Goal: Task Accomplishment & Management: Use online tool/utility

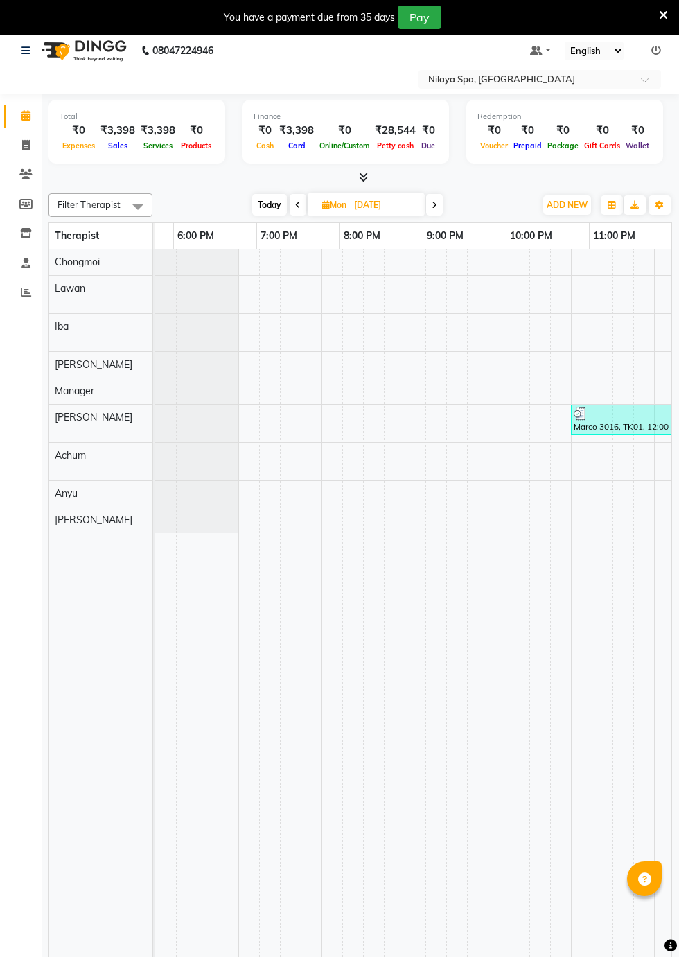
scroll to position [0, 896]
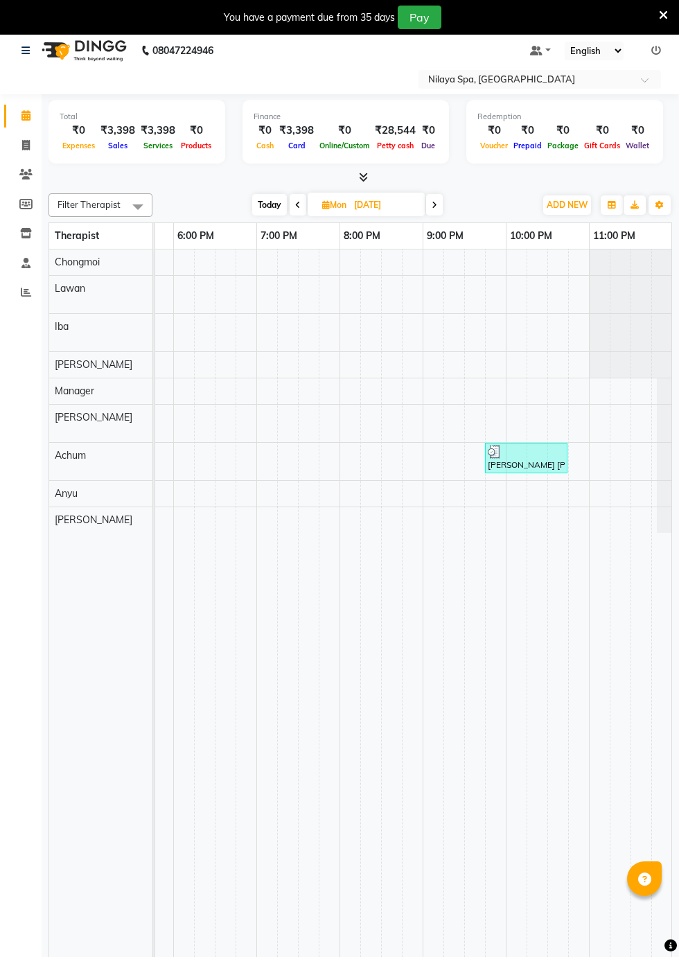
click at [35, 51] on link at bounding box center [28, 50] width 14 height 39
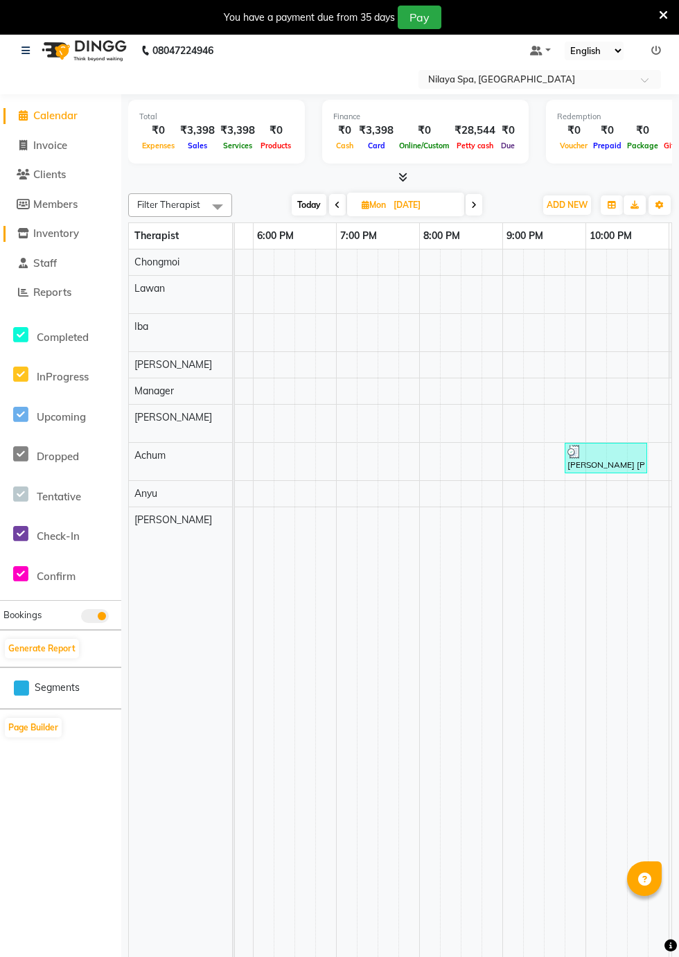
click at [73, 231] on span "Inventory" at bounding box center [56, 233] width 46 height 13
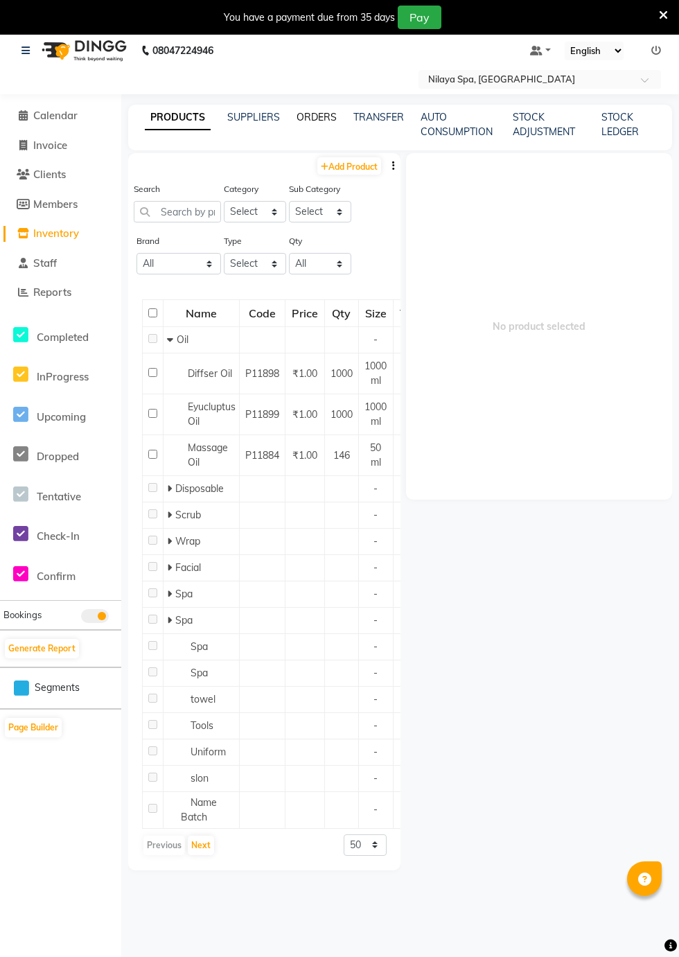
click at [319, 114] on link "ORDERS" at bounding box center [316, 117] width 40 height 12
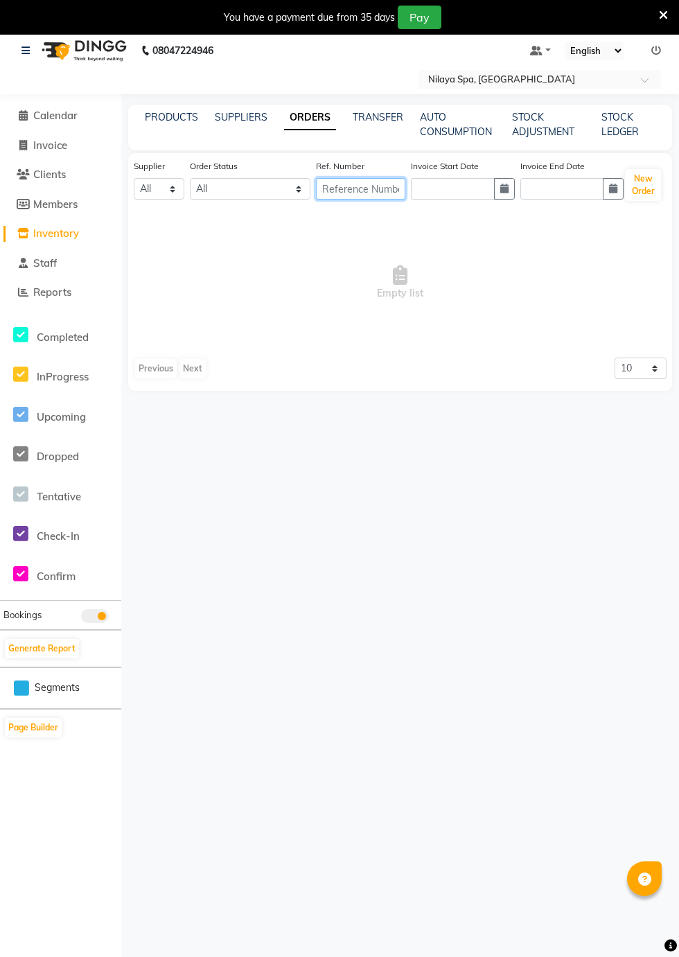
click at [387, 184] on input "text" at bounding box center [360, 188] width 89 height 21
click at [414, 308] on span "Empty list" at bounding box center [400, 282] width 533 height 139
click at [233, 115] on link "SUPPLIERS" at bounding box center [241, 117] width 53 height 12
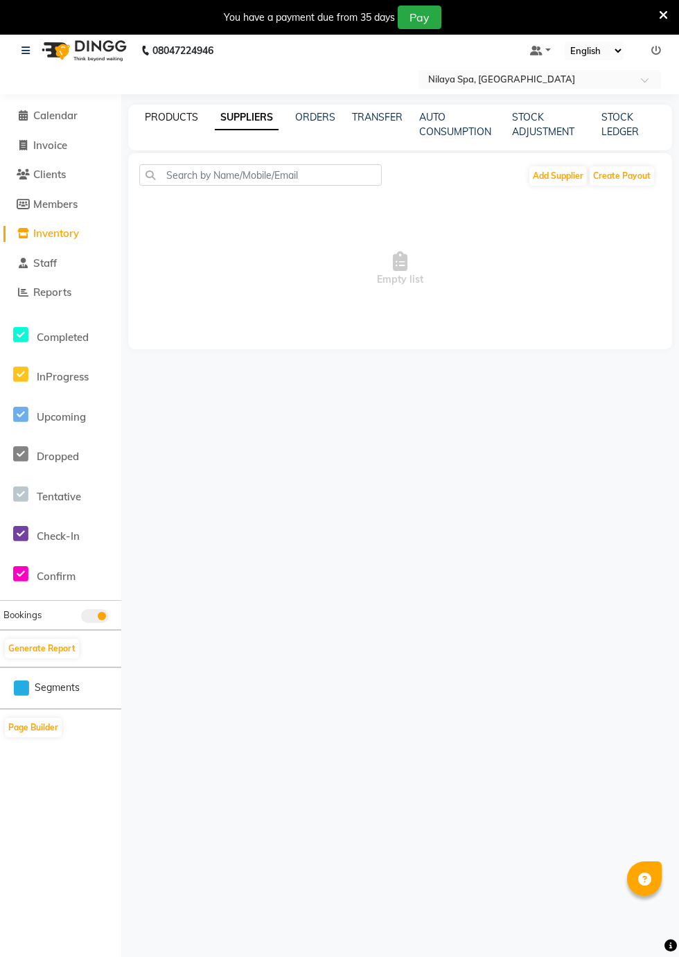
click at [155, 123] on link "PRODUCTS" at bounding box center [171, 117] width 53 height 12
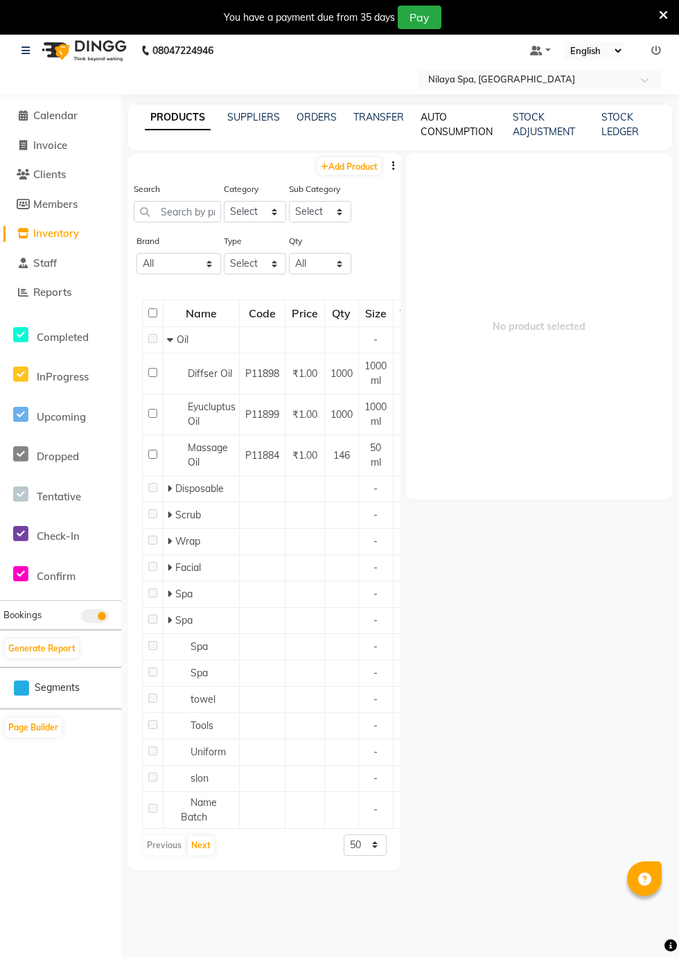
click at [441, 116] on link "AUTO CONSUMPTION" at bounding box center [456, 124] width 72 height 27
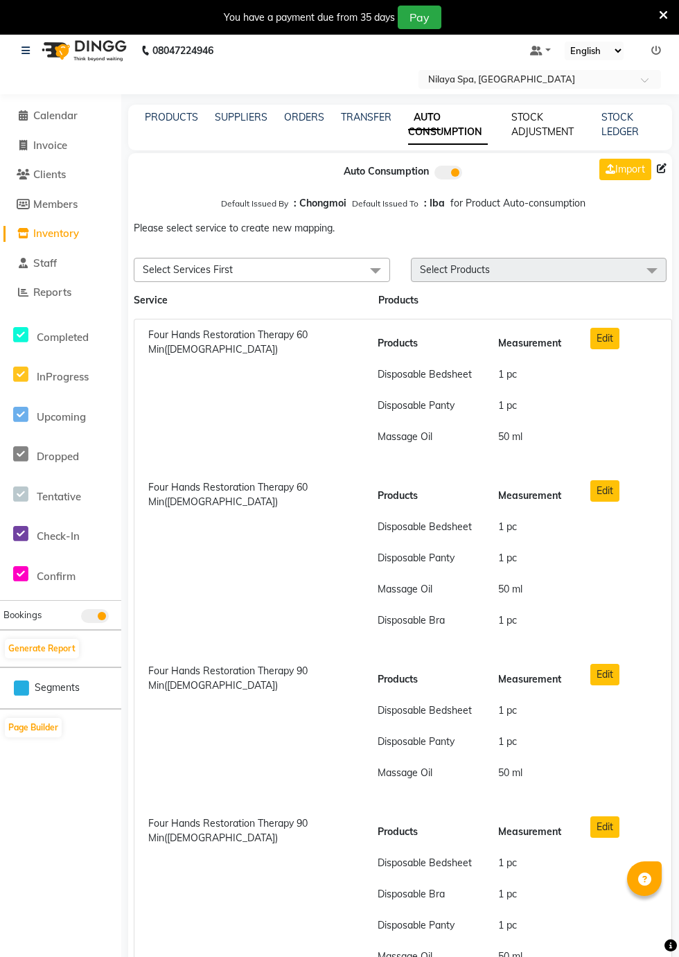
click at [560, 128] on link "STOCK ADJUSTMENT" at bounding box center [542, 124] width 62 height 27
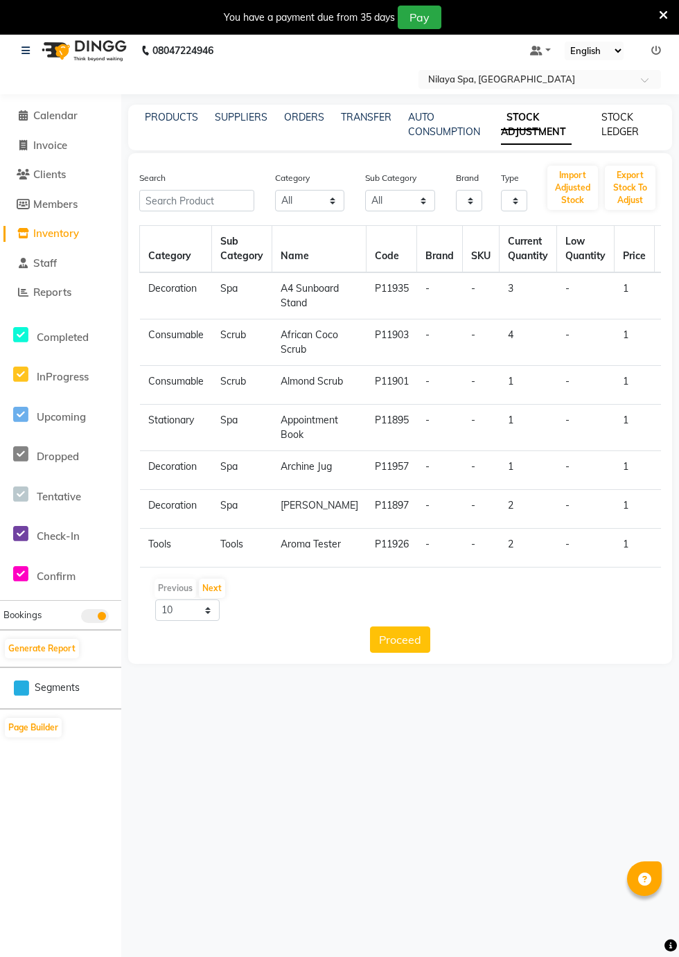
click at [627, 130] on link "STOCK LEDGER" at bounding box center [619, 124] width 37 height 27
select select "all"
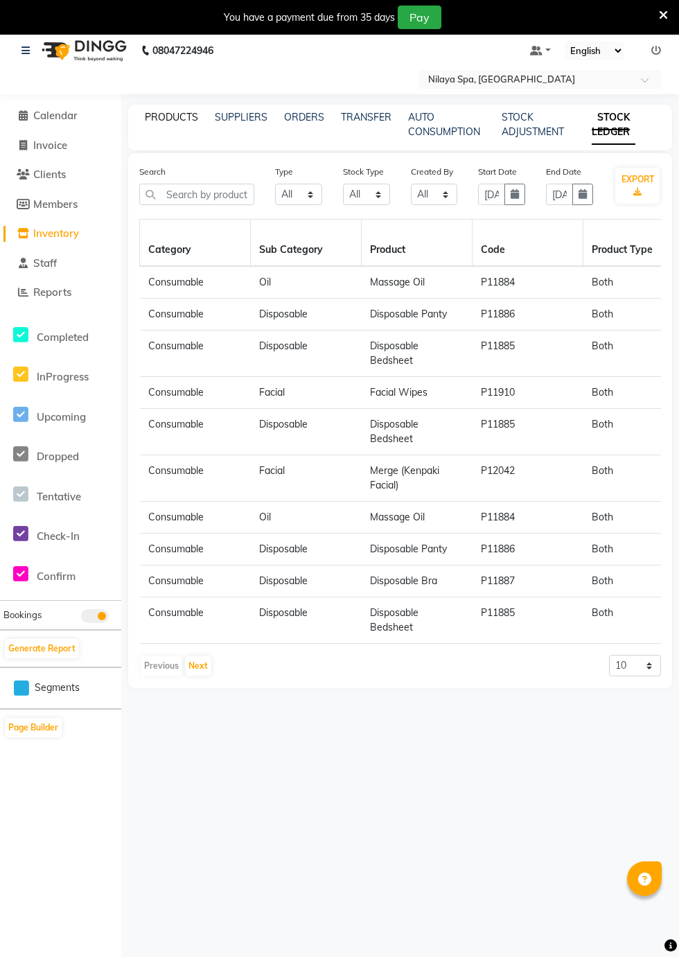
click at [158, 118] on link "PRODUCTS" at bounding box center [171, 117] width 53 height 12
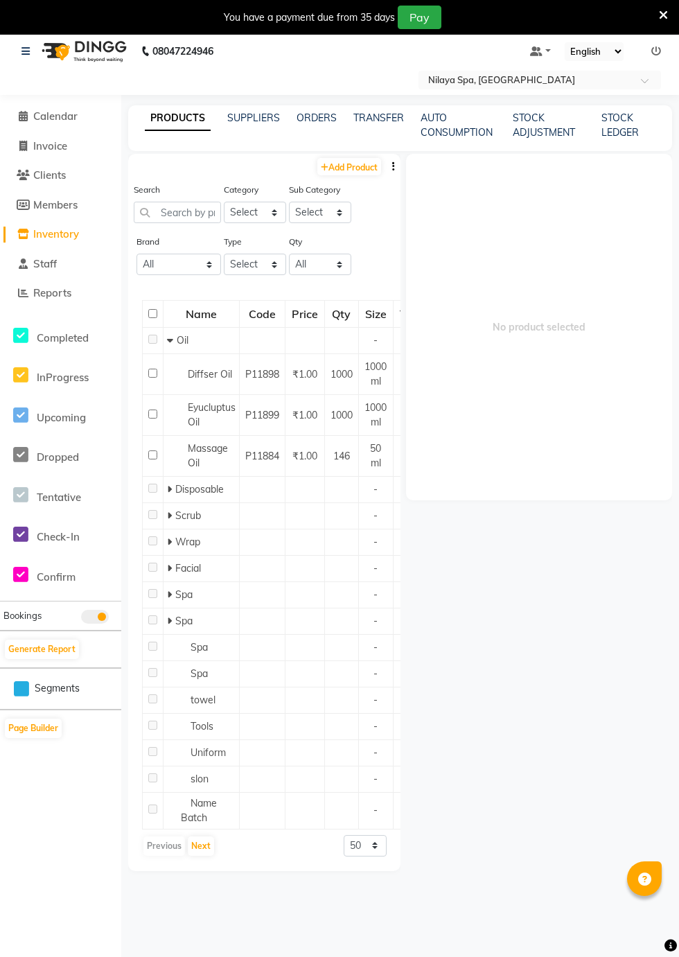
scroll to position [30, 0]
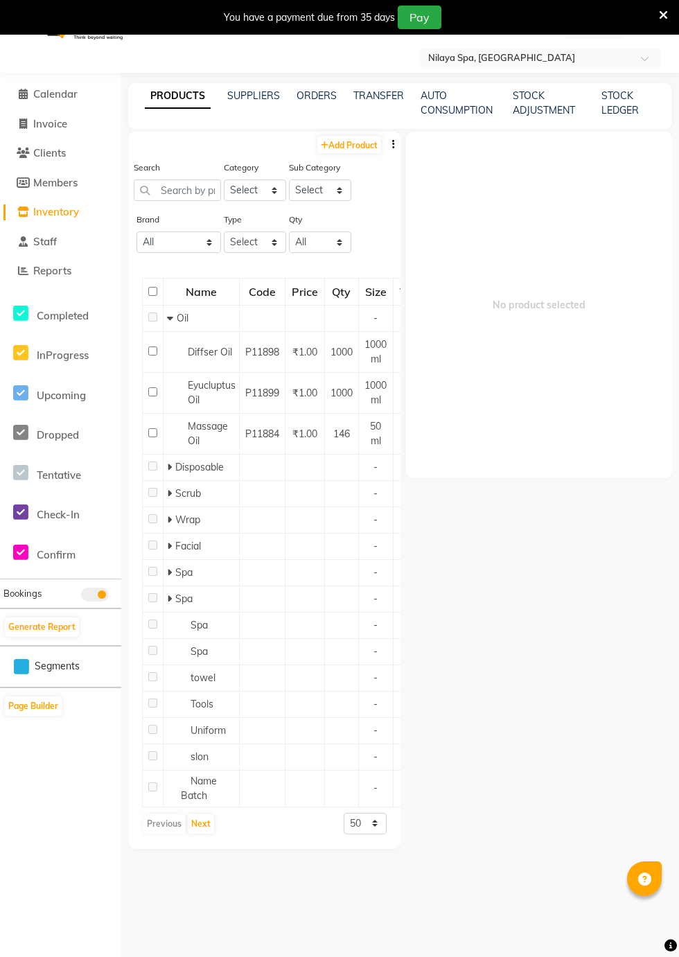
click at [378, 629] on span "-" at bounding box center [375, 625] width 4 height 12
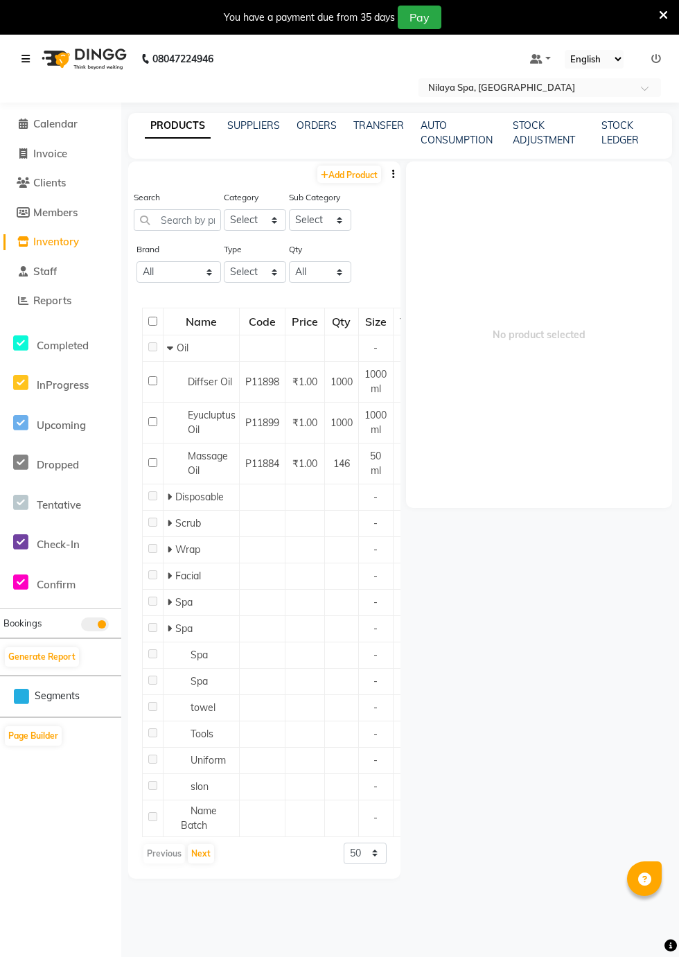
click at [23, 58] on icon at bounding box center [25, 59] width 8 height 10
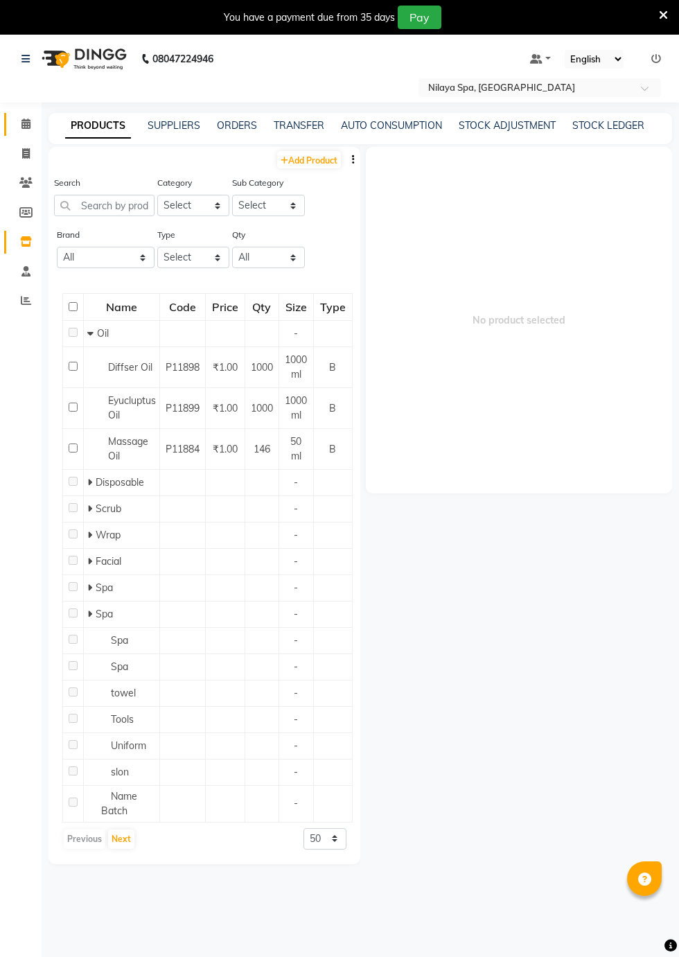
click at [15, 121] on span at bounding box center [26, 124] width 24 height 16
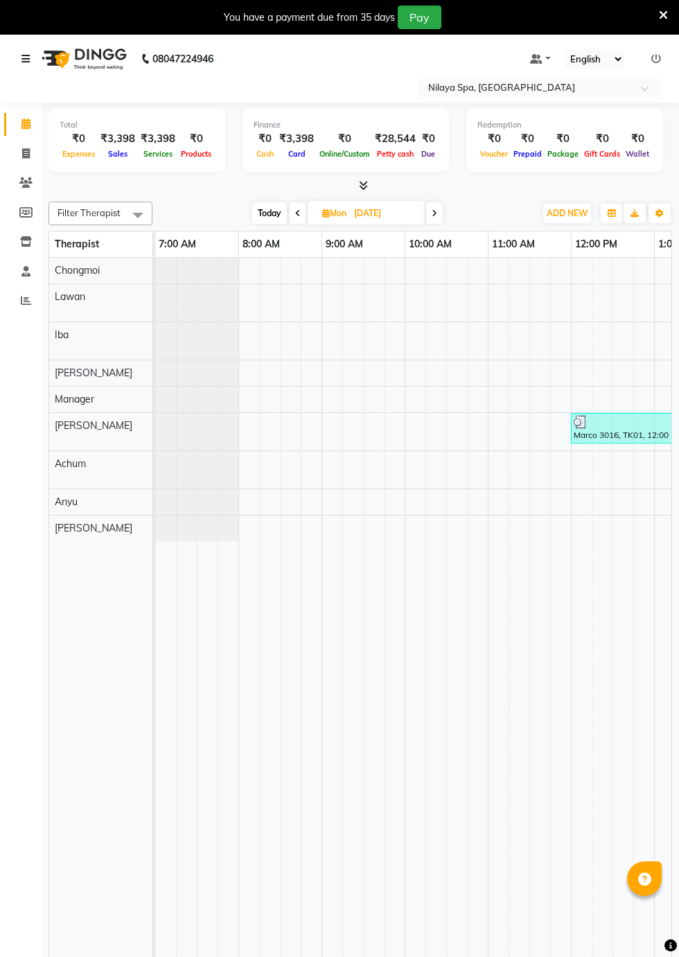
click at [27, 64] on icon at bounding box center [25, 59] width 8 height 10
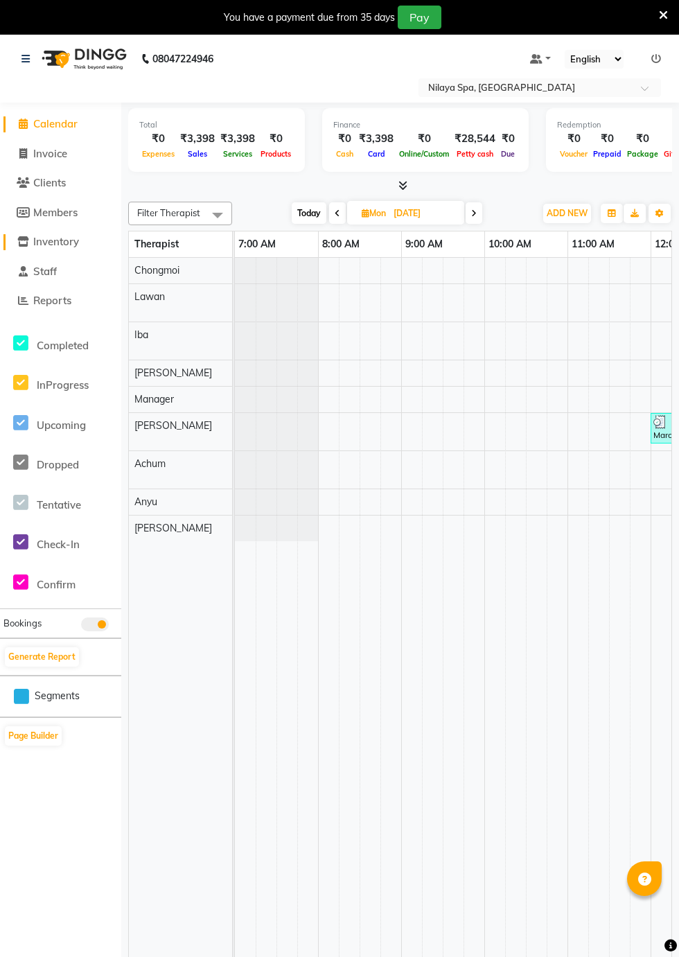
click at [39, 245] on span "Inventory" at bounding box center [56, 241] width 46 height 13
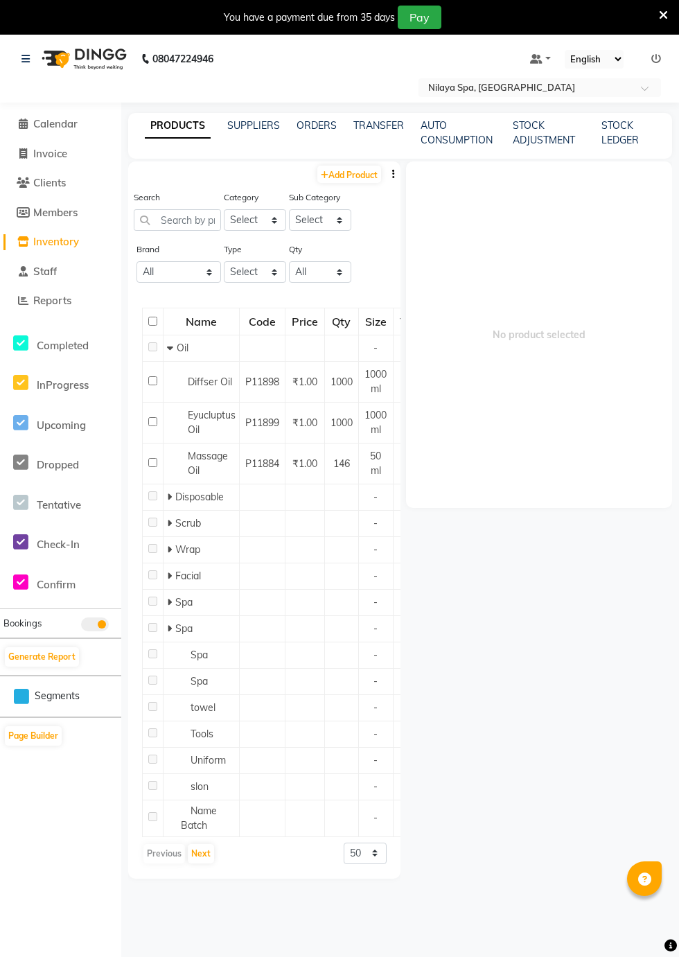
click at [573, 661] on div "No product selected" at bounding box center [536, 570] width 272 height 818
click at [33, 130] on span "Calendar" at bounding box center [55, 123] width 44 height 13
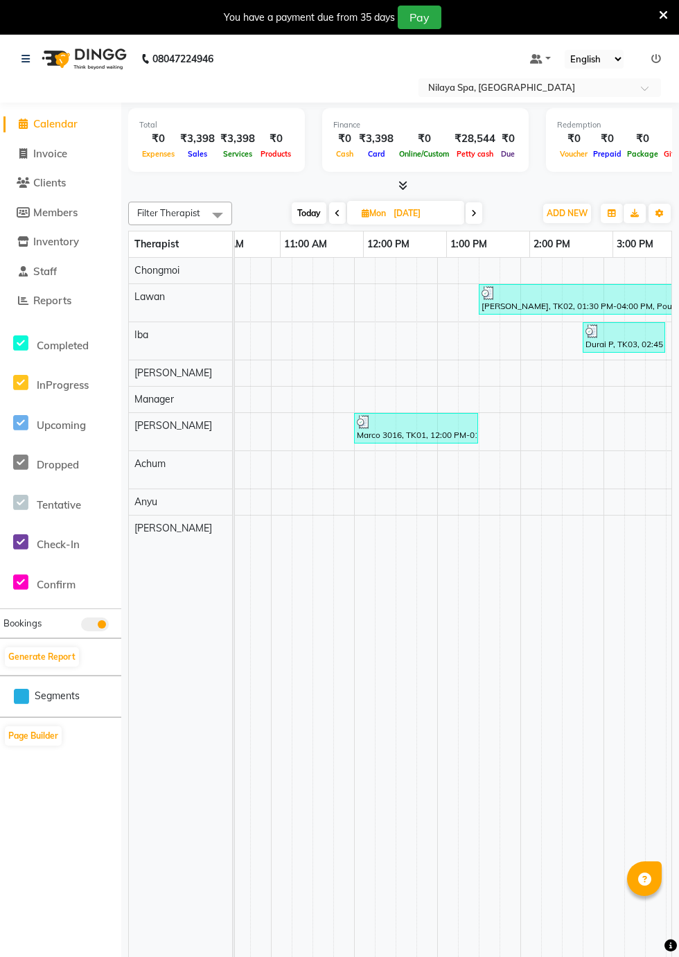
scroll to position [0, 296]
click at [475, 211] on icon at bounding box center [474, 213] width 6 height 8
type input "02-09-2025"
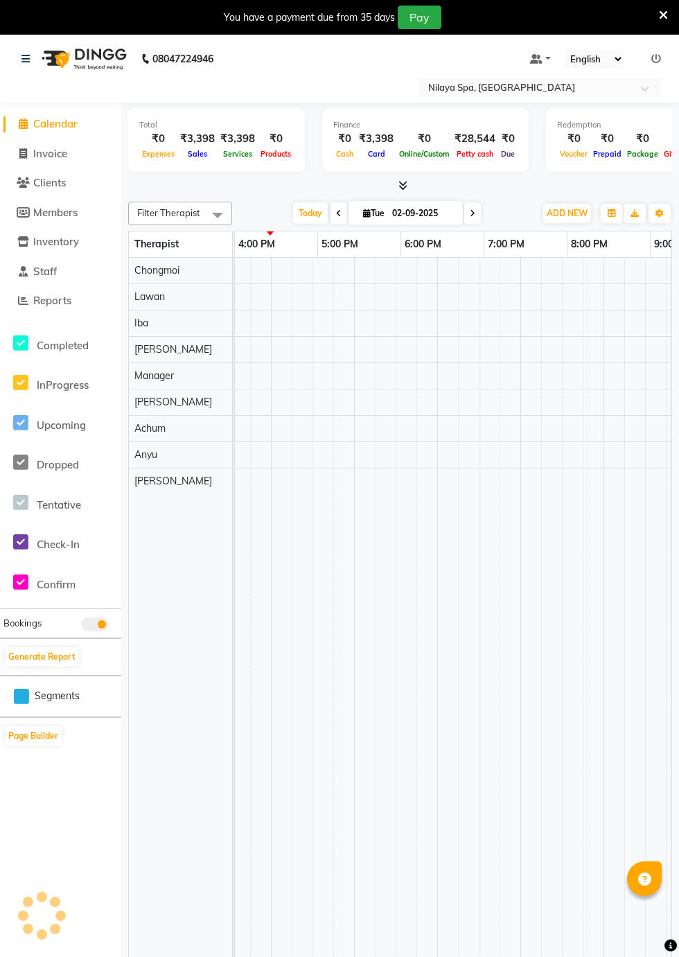
scroll to position [0, 749]
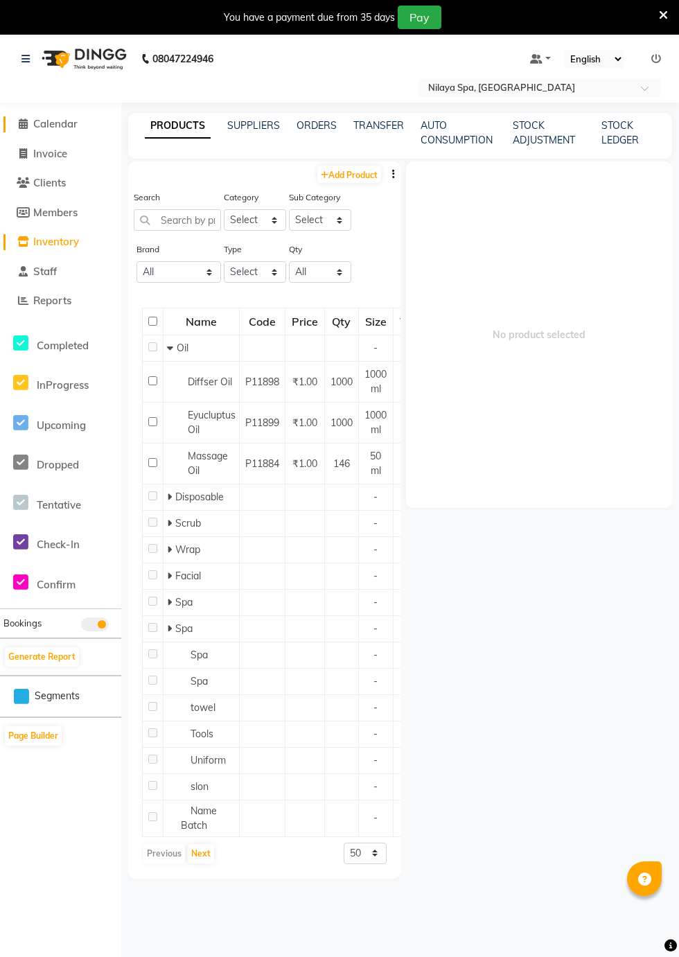
click at [33, 121] on span "Calendar" at bounding box center [55, 123] width 44 height 13
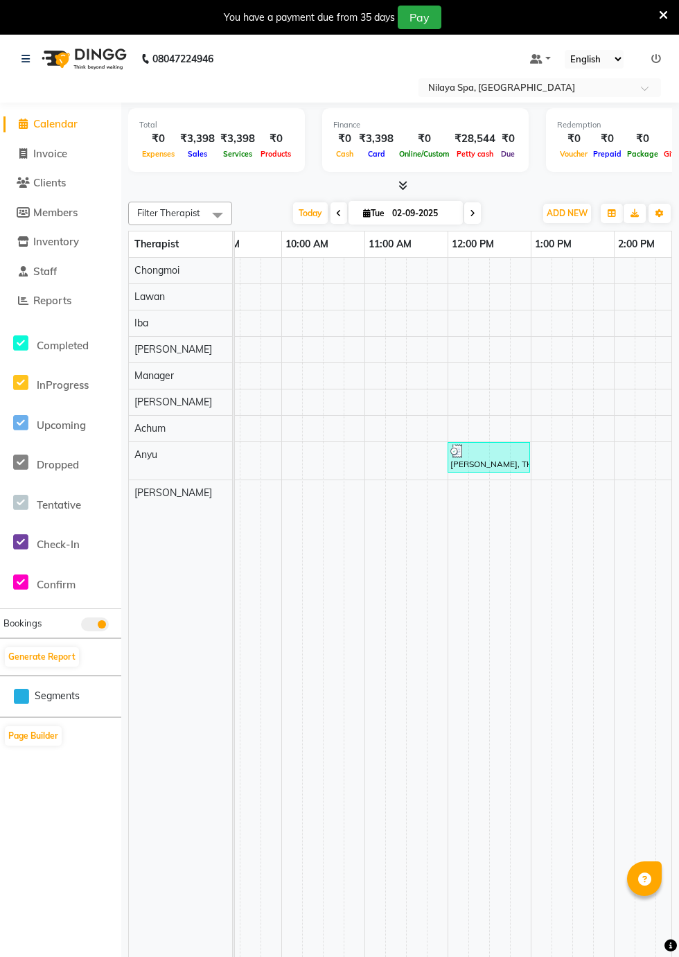
scroll to position [0, 206]
click at [496, 461] on div "[PERSON_NAME], TK01, 12:00 PM-01:00 PM, Ultra Radiance Facial([DEMOGRAPHIC_DATA…" at bounding box center [486, 457] width 80 height 26
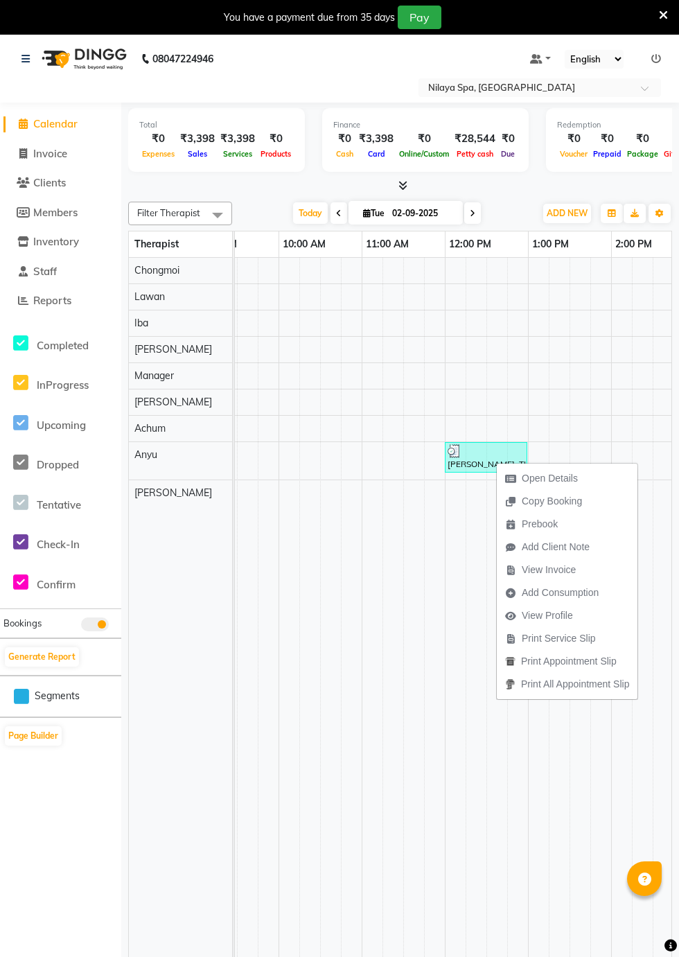
click at [566, 472] on span "Open Details" at bounding box center [550, 478] width 56 height 15
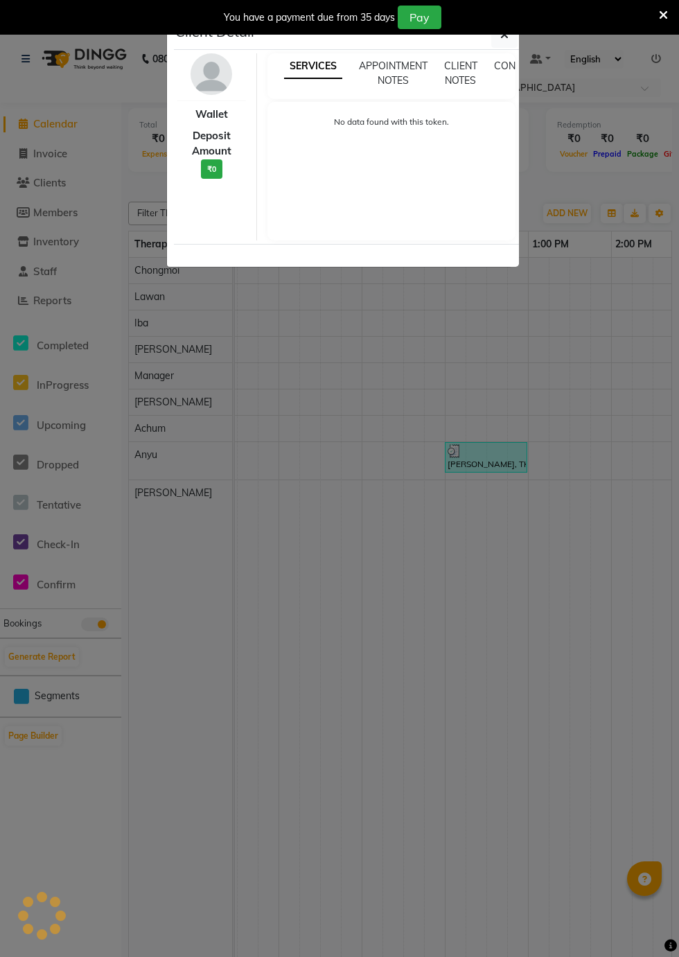
select select "3"
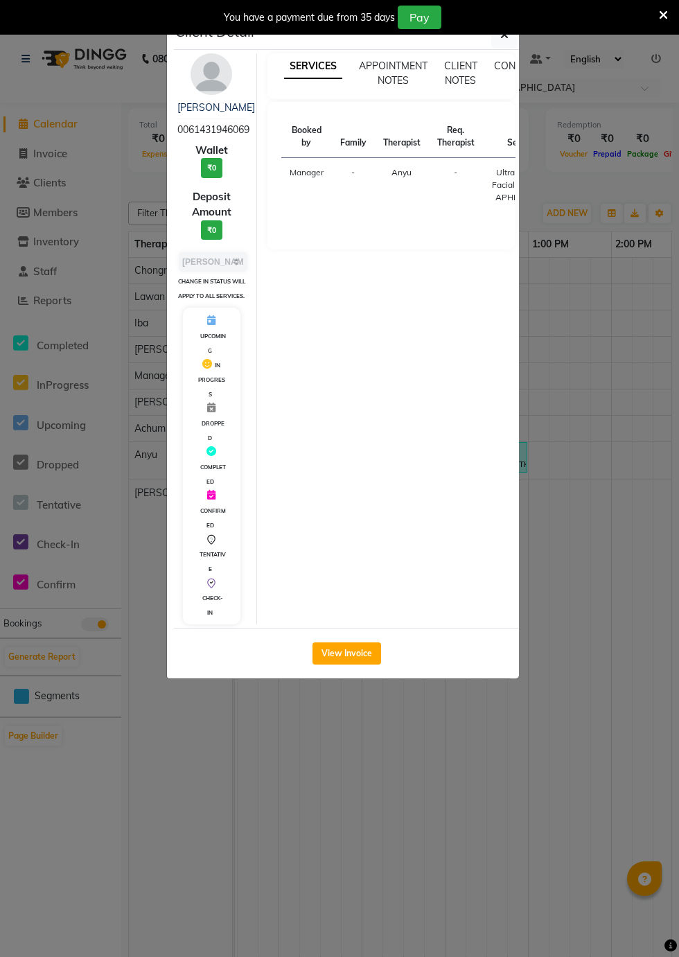
click at [342, 661] on button "View Invoice" at bounding box center [346, 653] width 69 height 22
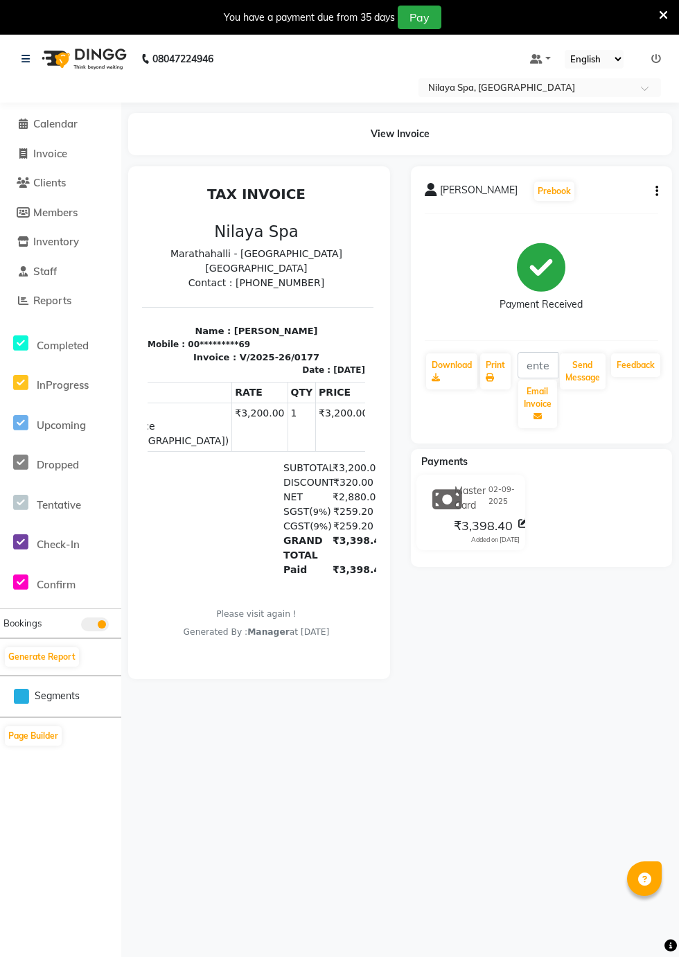
scroll to position [0, 87]
